Goal: Task Accomplishment & Management: Manage account settings

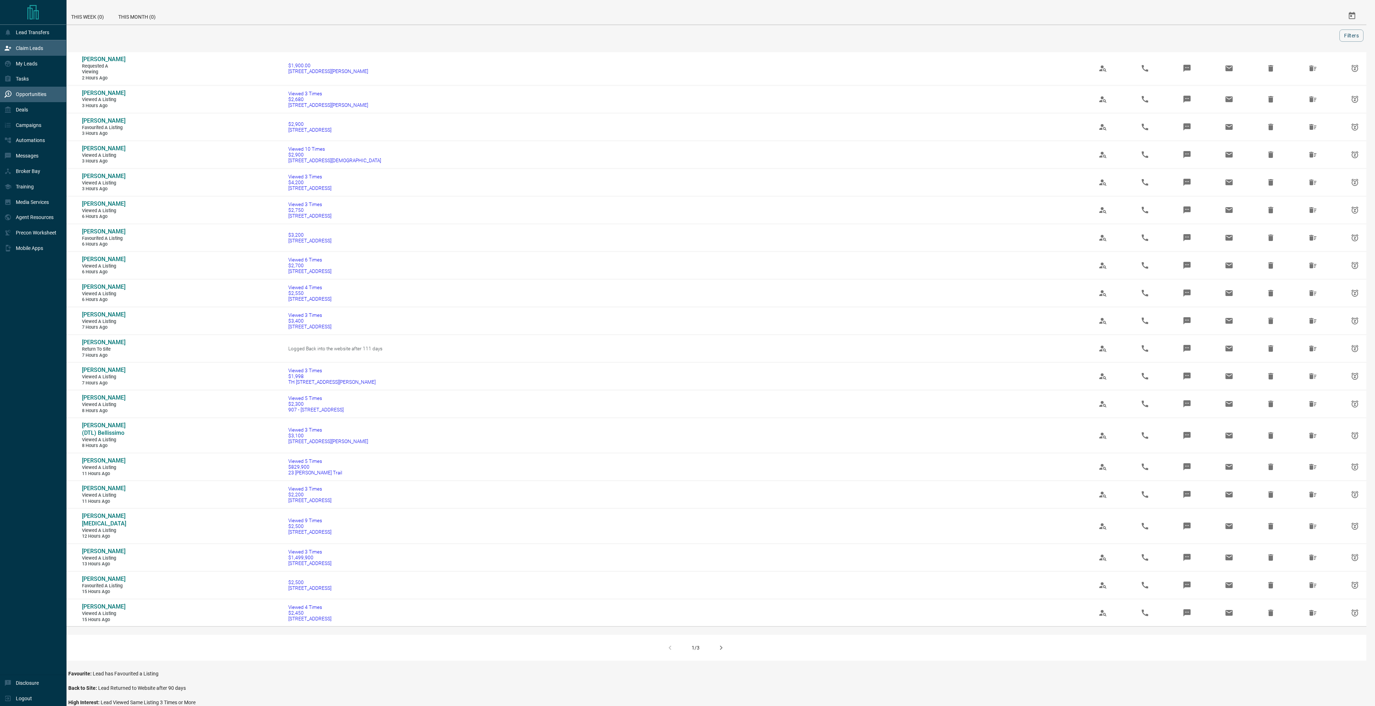
click at [9, 43] on div "Claim Leads" at bounding box center [23, 48] width 39 height 12
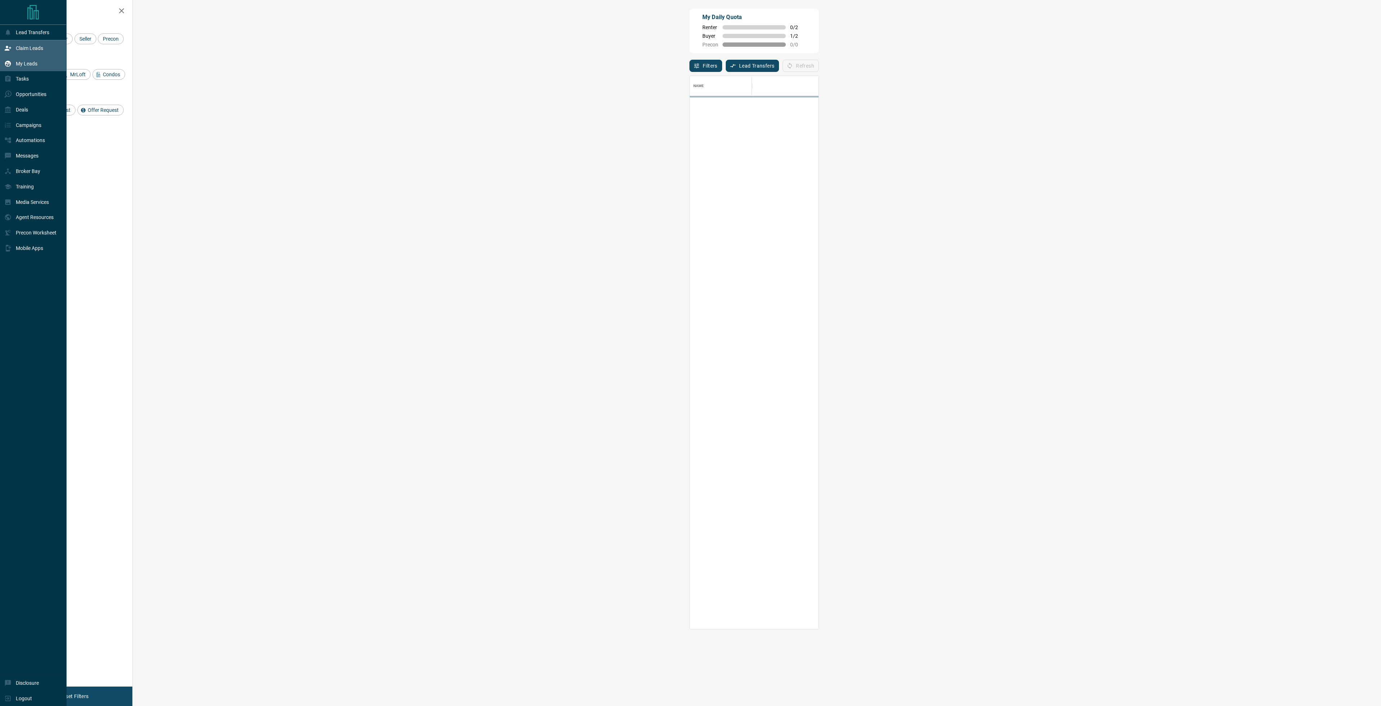
scroll to position [548, 1227]
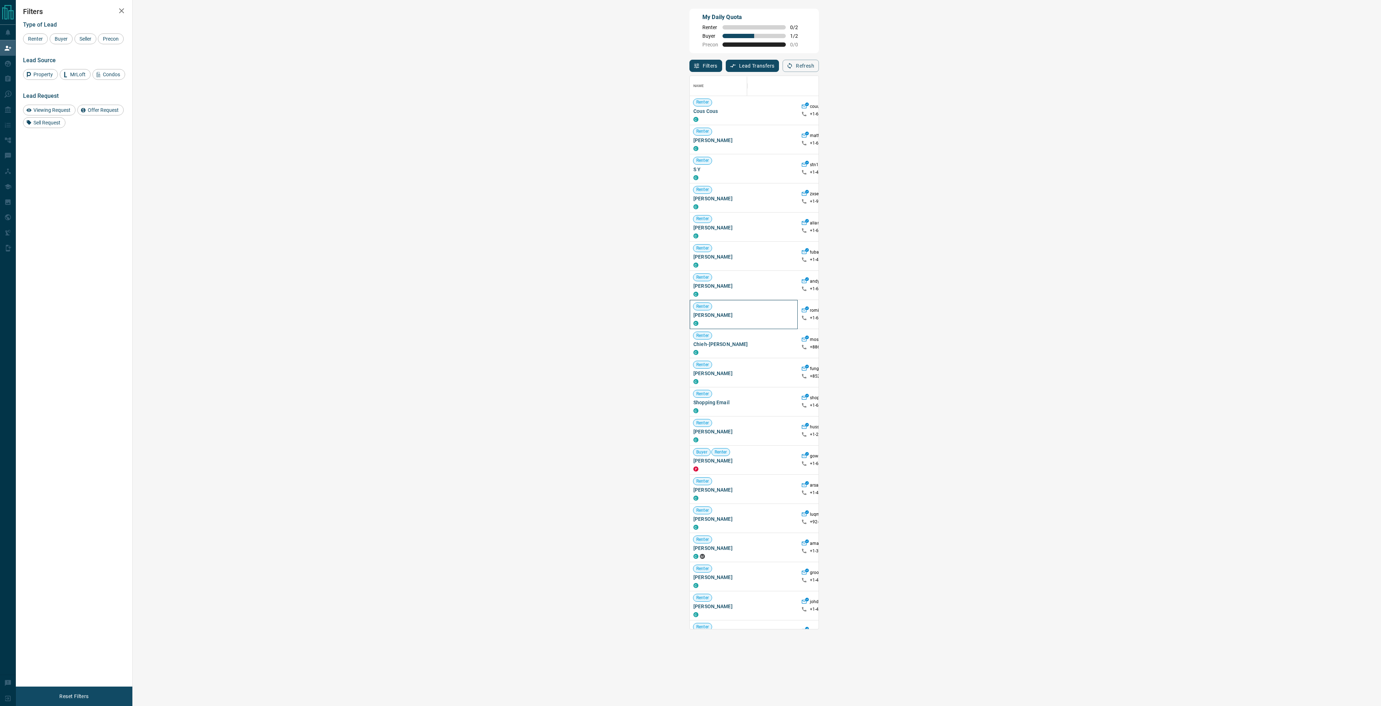
click at [693, 316] on span "[PERSON_NAME]" at bounding box center [743, 314] width 101 height 7
click at [71, 203] on div "Filters Type of Lead Renter Buyer Seller Precon Lead Source Property MrLoft Con…" at bounding box center [74, 343] width 116 height 686
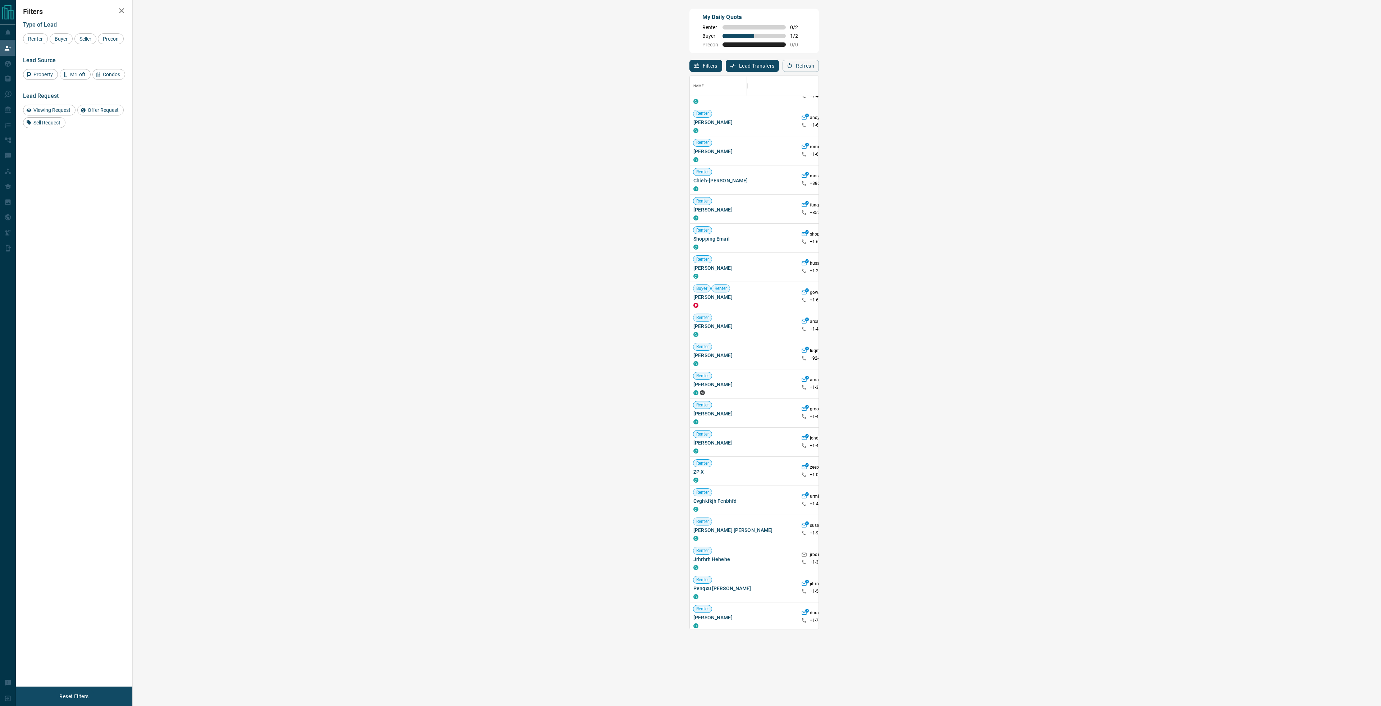
scroll to position [195, 0]
click at [51, 107] on span "Viewing Request" at bounding box center [52, 110] width 42 height 6
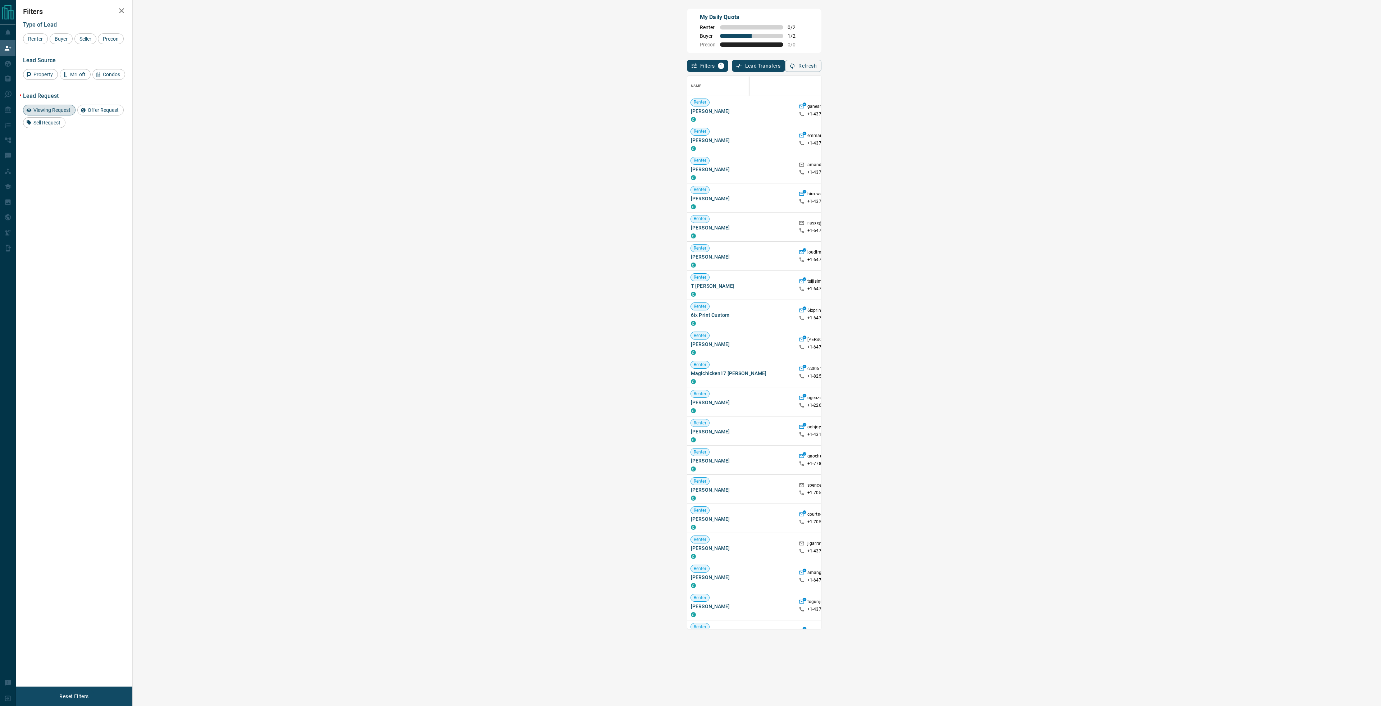
click at [1112, 144] on span "Offer Request ( 1 )" at bounding box center [1128, 144] width 33 height 5
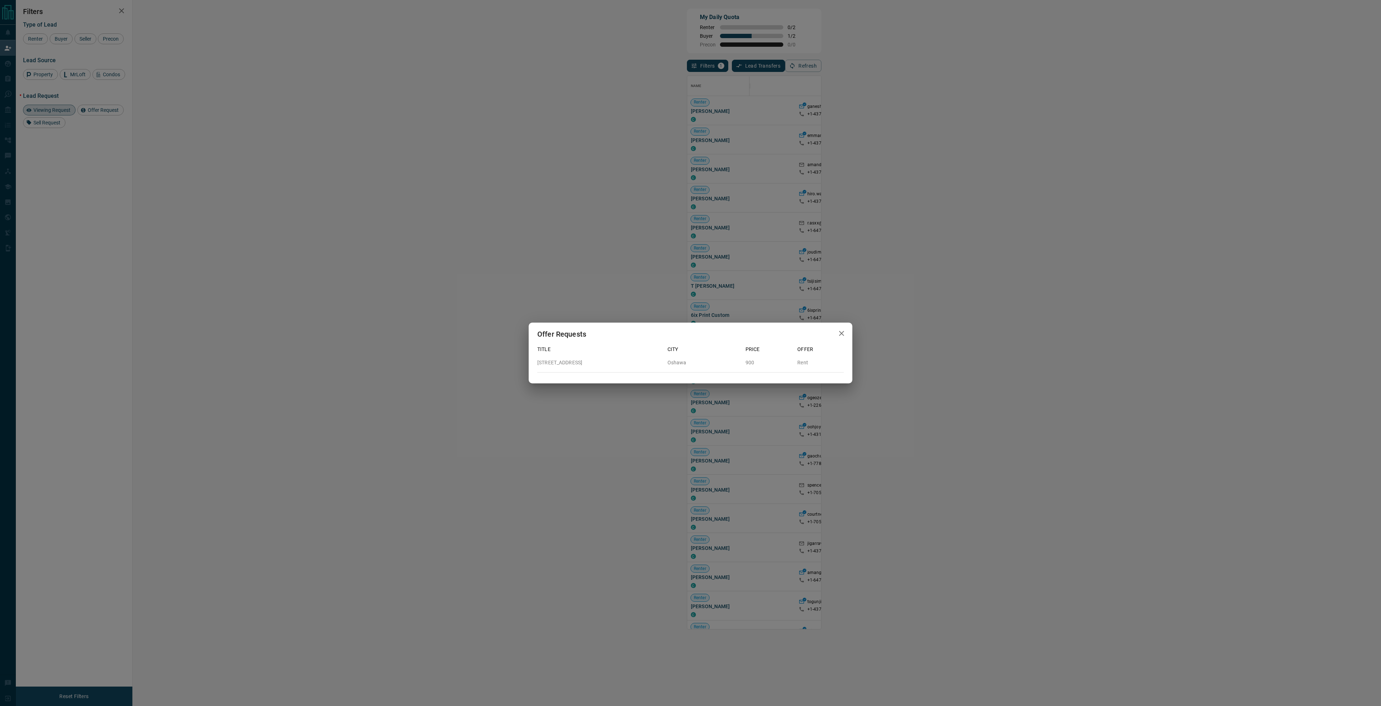
click at [534, 136] on div "Offer Requests Title City Price Offer [STREET_ADDRESS] Rent" at bounding box center [690, 353] width 1381 height 706
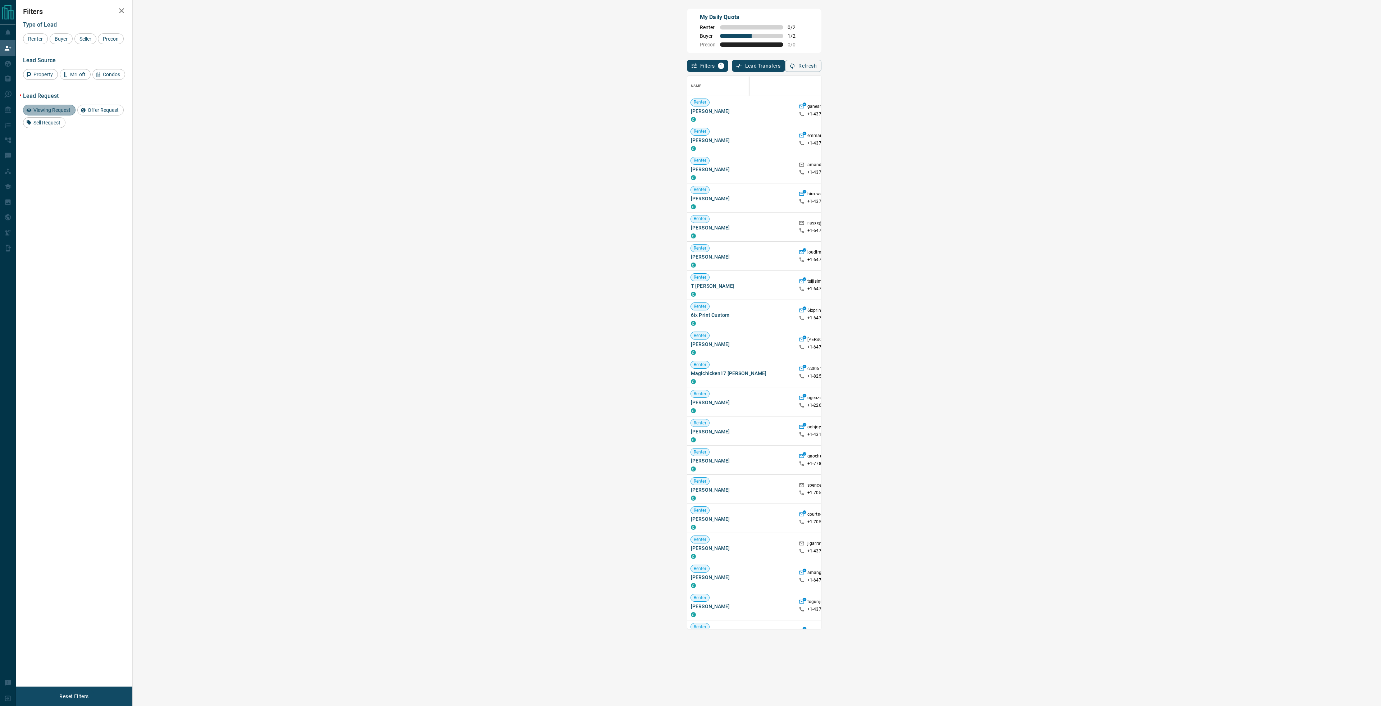
click at [41, 107] on span "Viewing Request" at bounding box center [52, 110] width 42 height 6
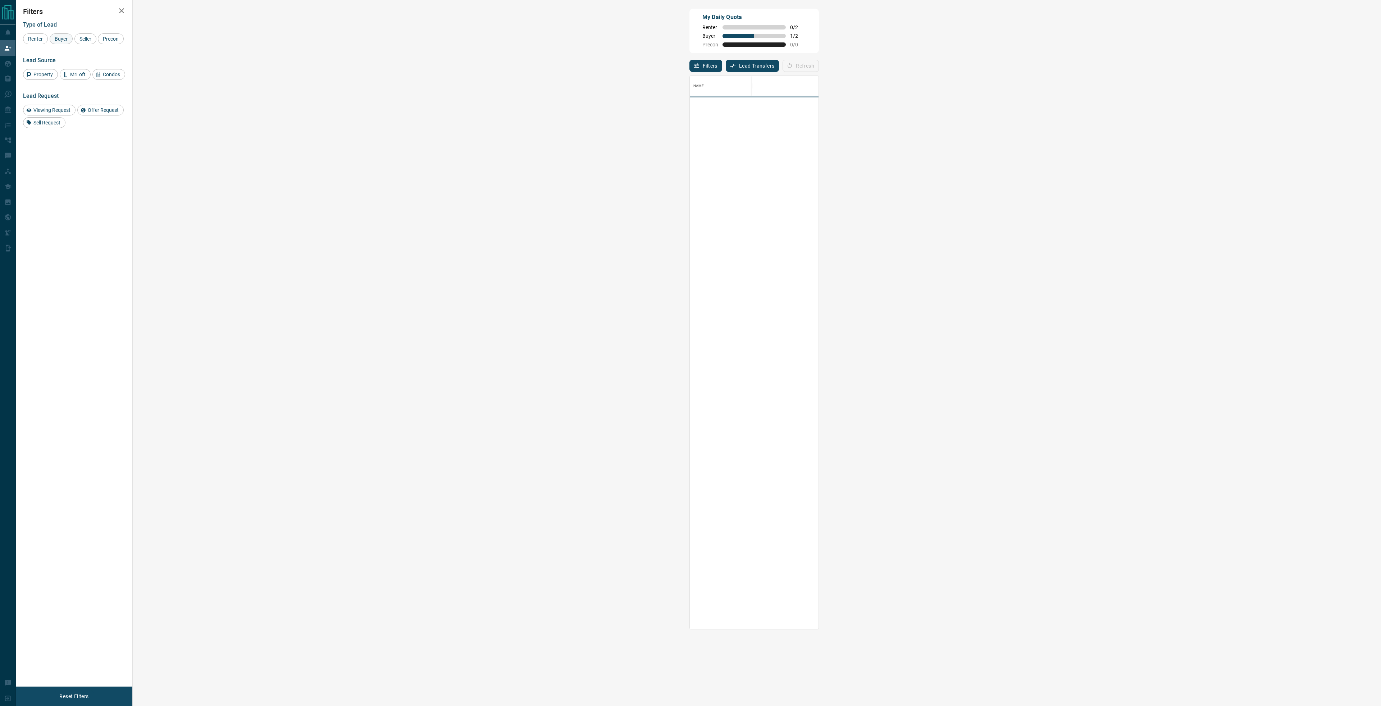
click at [59, 40] on span "Buyer" at bounding box center [61, 39] width 18 height 6
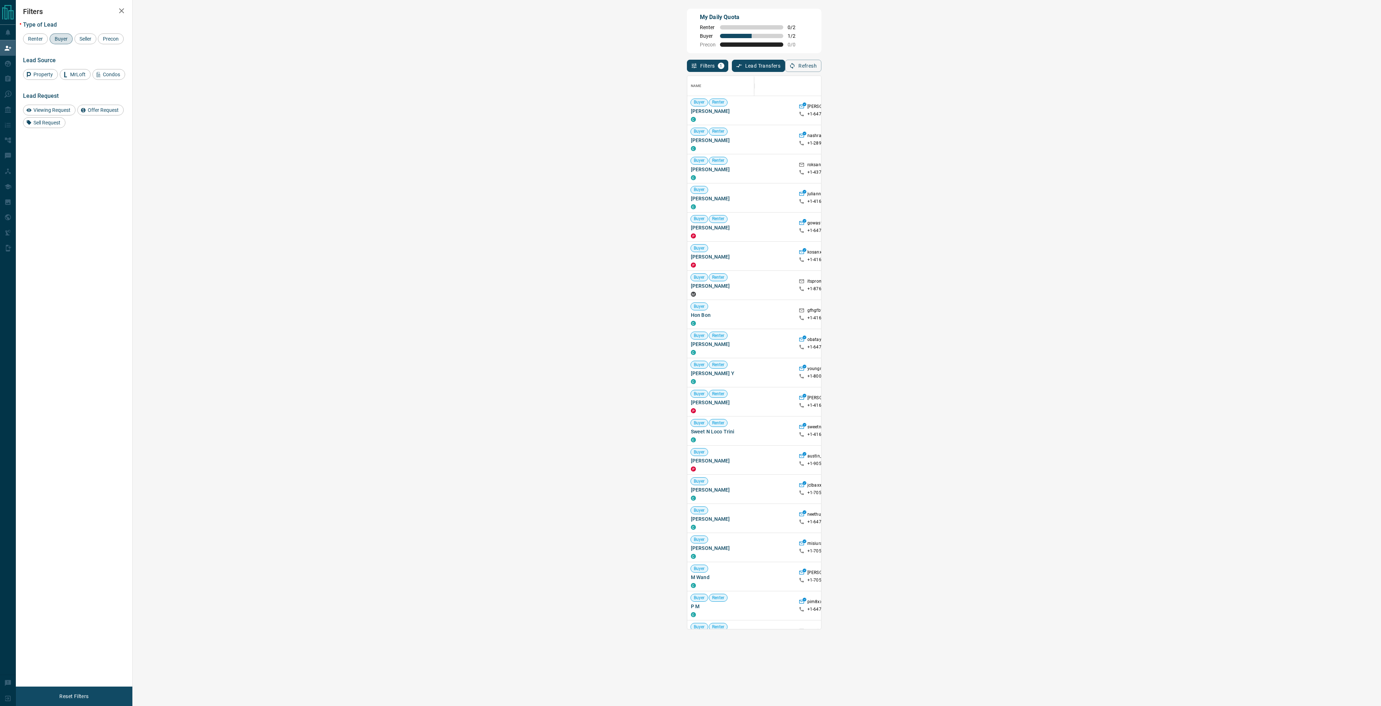
scroll to position [6, 6]
click at [691, 520] on span "[PERSON_NAME]" at bounding box center [741, 518] width 101 height 7
click at [691, 522] on span "[PERSON_NAME]" at bounding box center [741, 518] width 101 height 7
drag, startPoint x: 177, startPoint y: 520, endPoint x: 140, endPoint y: 519, distance: 36.3
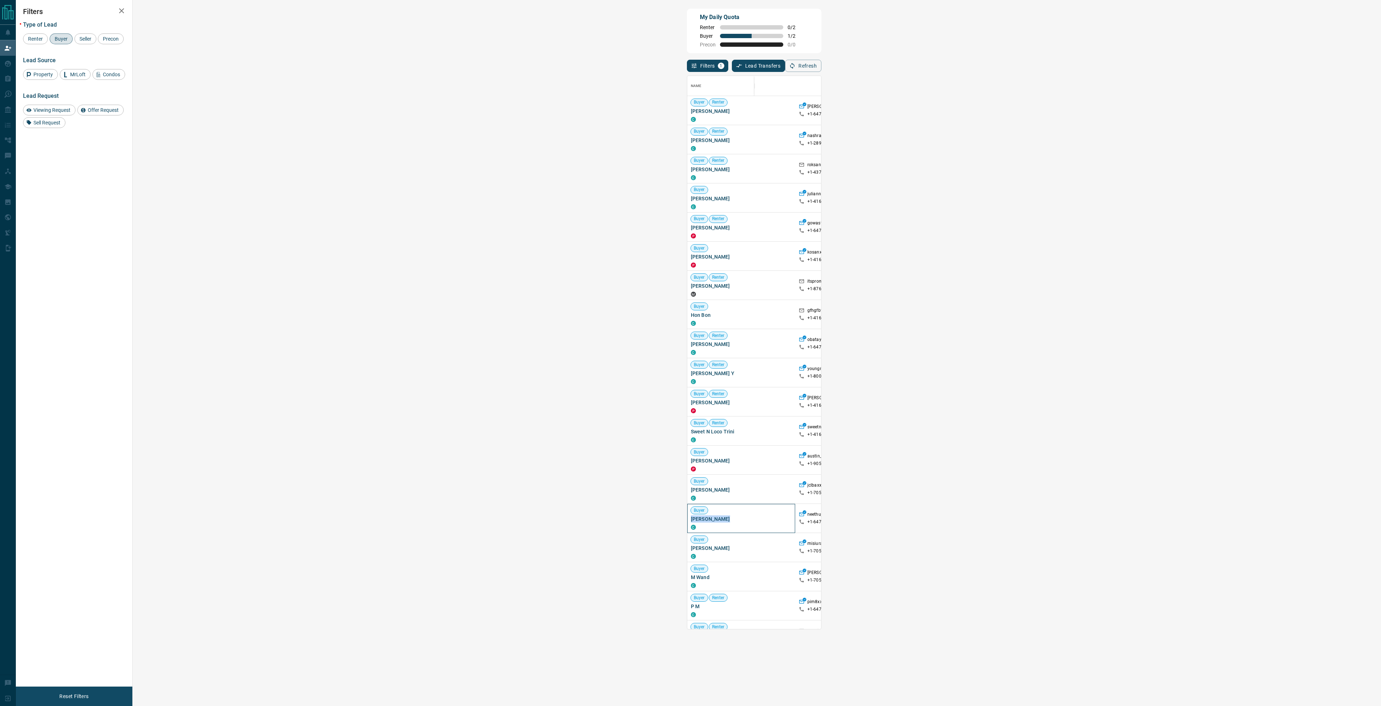
click at [687, 519] on div "Buyer [PERSON_NAME] C" at bounding box center [741, 518] width 108 height 29
drag, startPoint x: 260, startPoint y: 515, endPoint x: 274, endPoint y: 514, distance: 14.4
click at [807, 514] on p "[PERSON_NAME]" at bounding box center [823, 515] width 33 height 8
drag, startPoint x: 286, startPoint y: 514, endPoint x: 256, endPoint y: 514, distance: 30.6
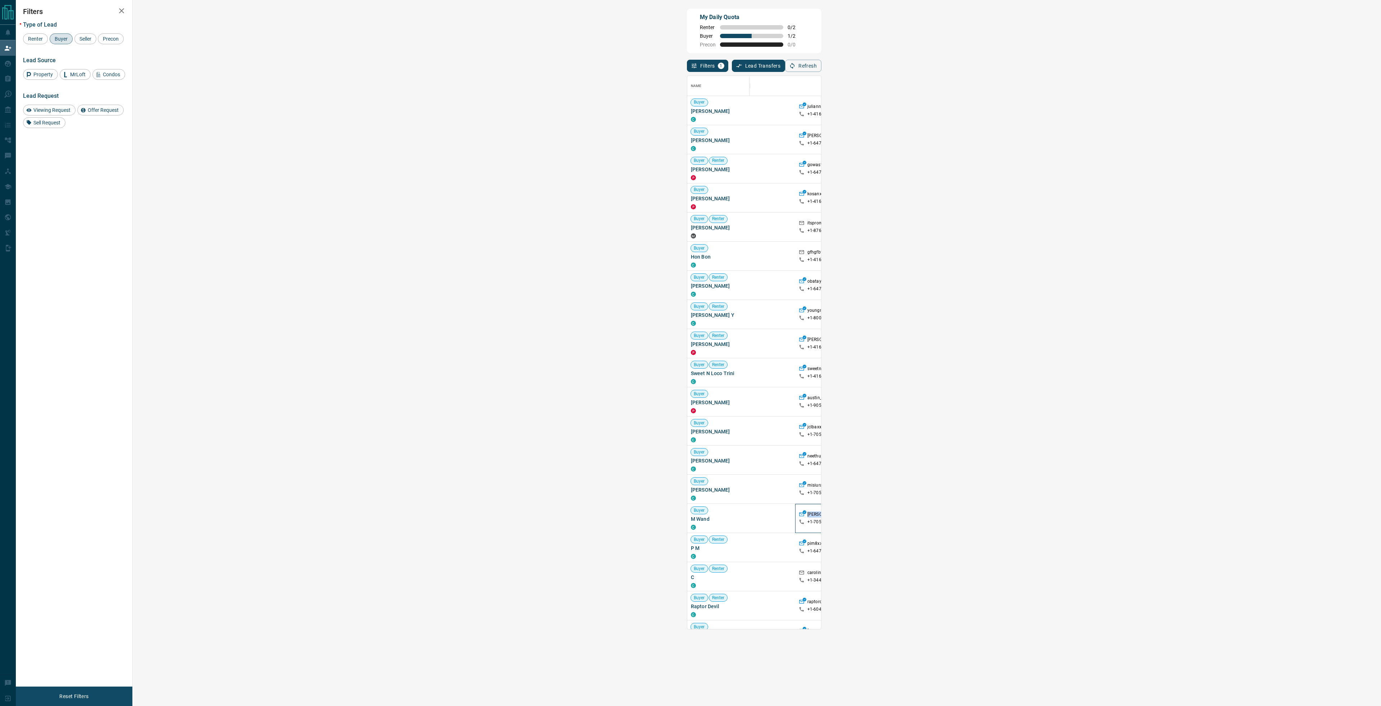
click at [798, 514] on div "[PERSON_NAME]" at bounding box center [839, 515] width 83 height 8
